Goal: Register for event/course

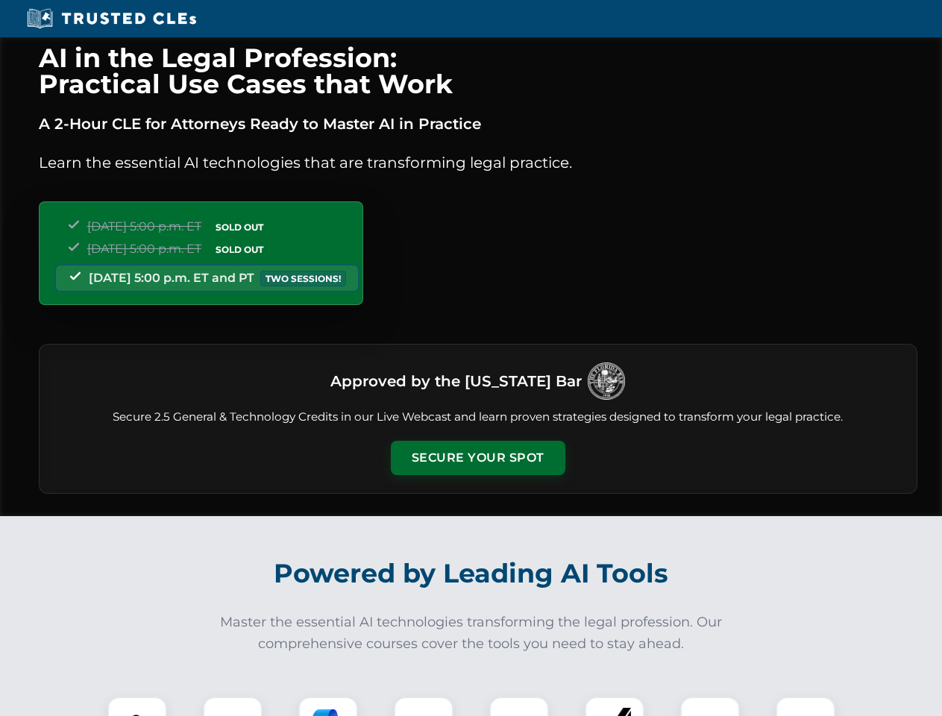
click at [477, 458] on button "Secure Your Spot" at bounding box center [478, 458] width 175 height 34
click at [137, 706] on img at bounding box center [137, 726] width 43 height 43
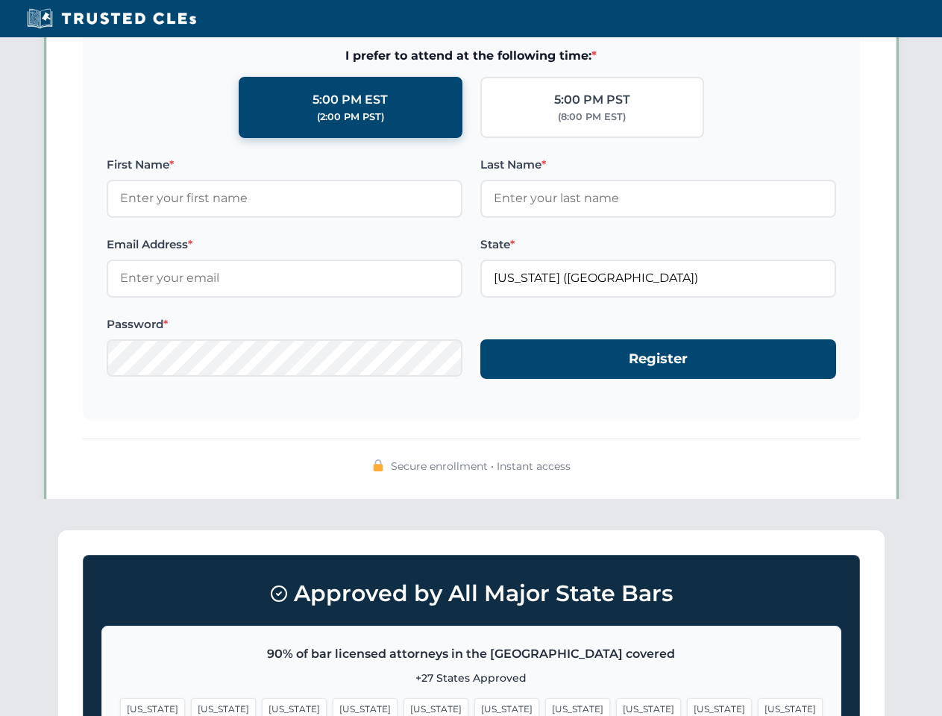
click at [545, 706] on span "[US_STATE]" at bounding box center [577, 709] width 65 height 22
click at [687, 706] on span "[US_STATE]" at bounding box center [719, 709] width 65 height 22
